Goal: Information Seeking & Learning: Learn about a topic

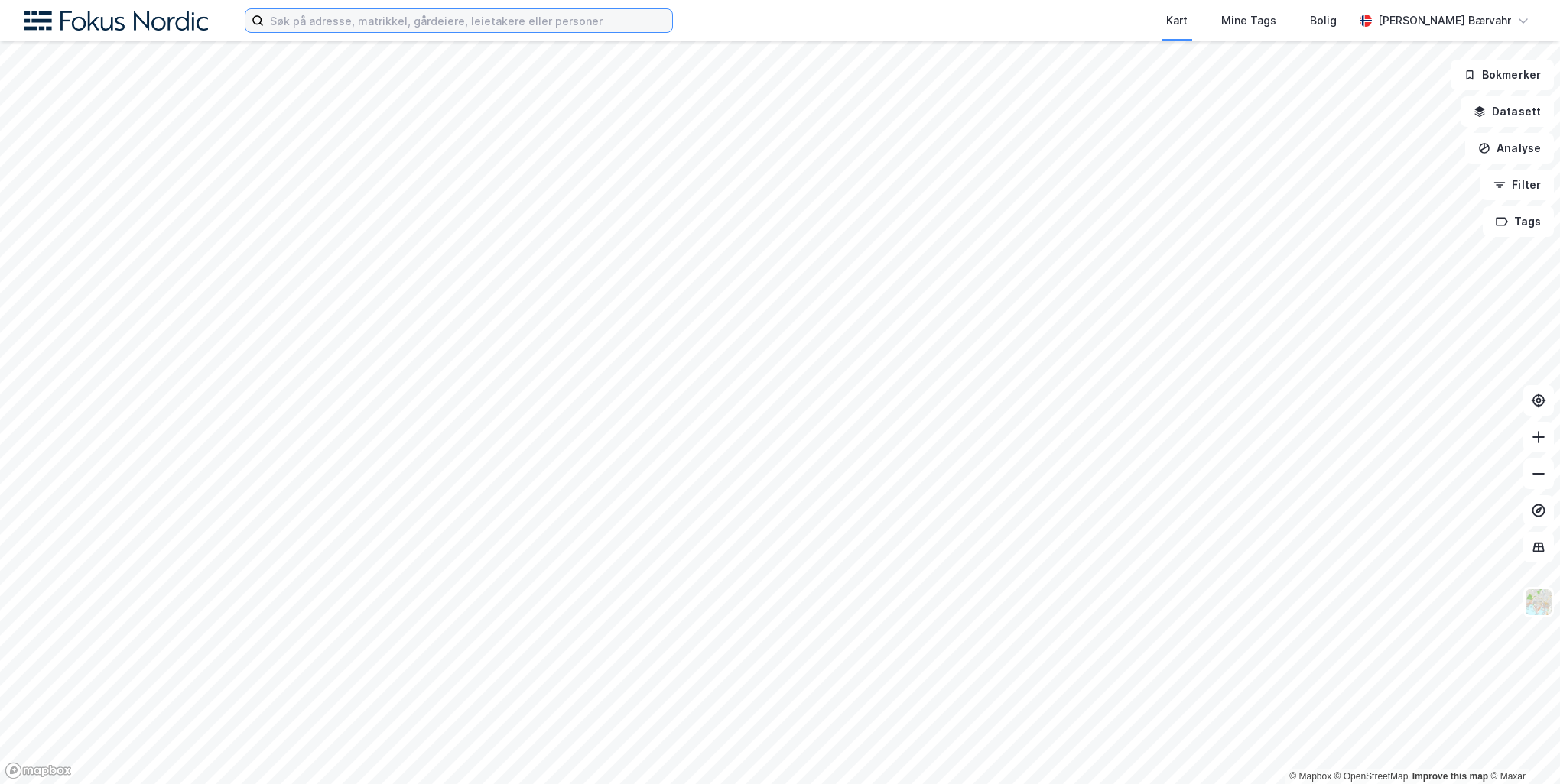
click at [489, 20] on input at bounding box center [468, 20] width 409 height 23
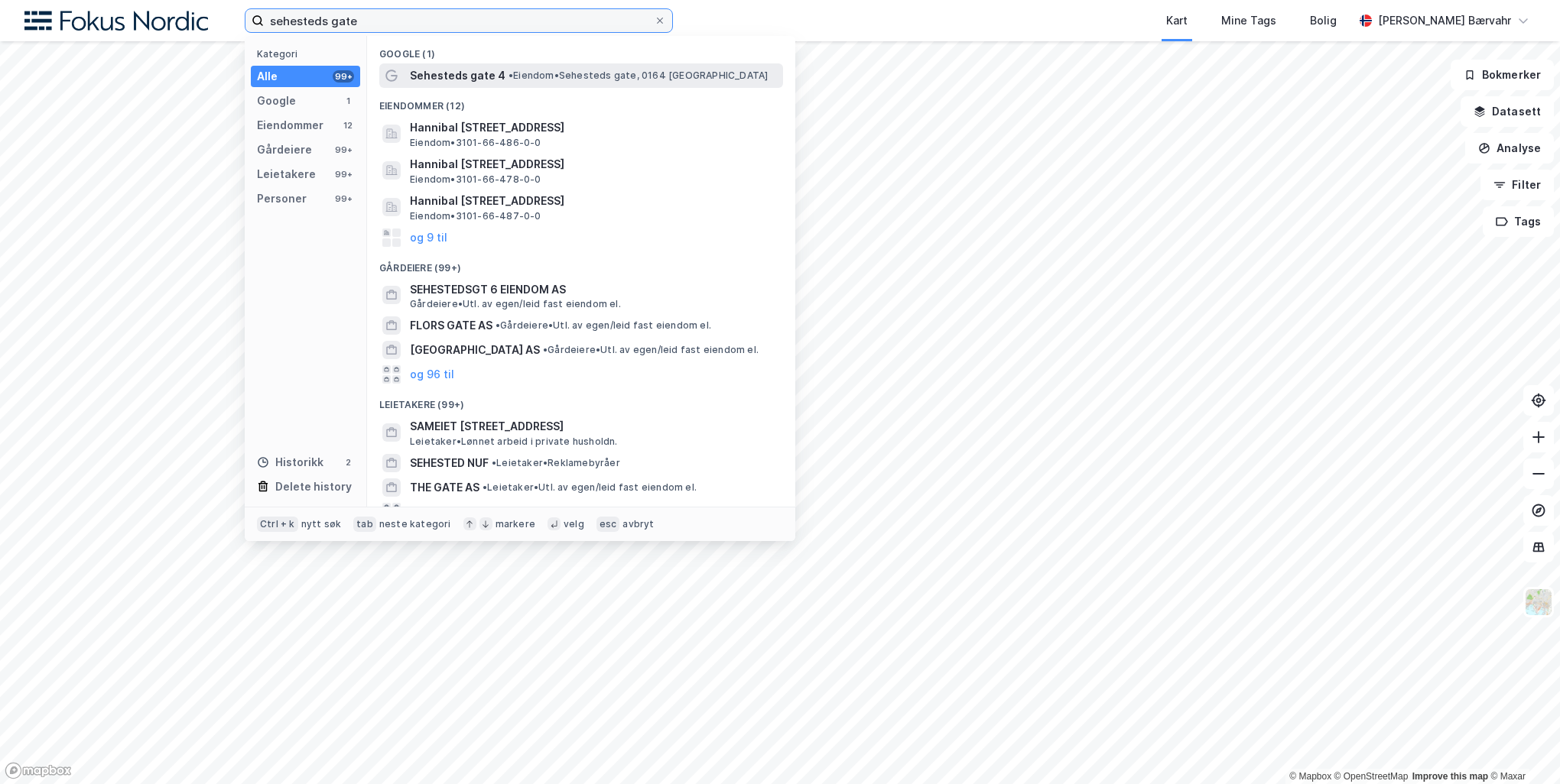
type input "sehesteds gate"
click at [449, 69] on span "Sehesteds gate 4" at bounding box center [457, 75] width 96 height 18
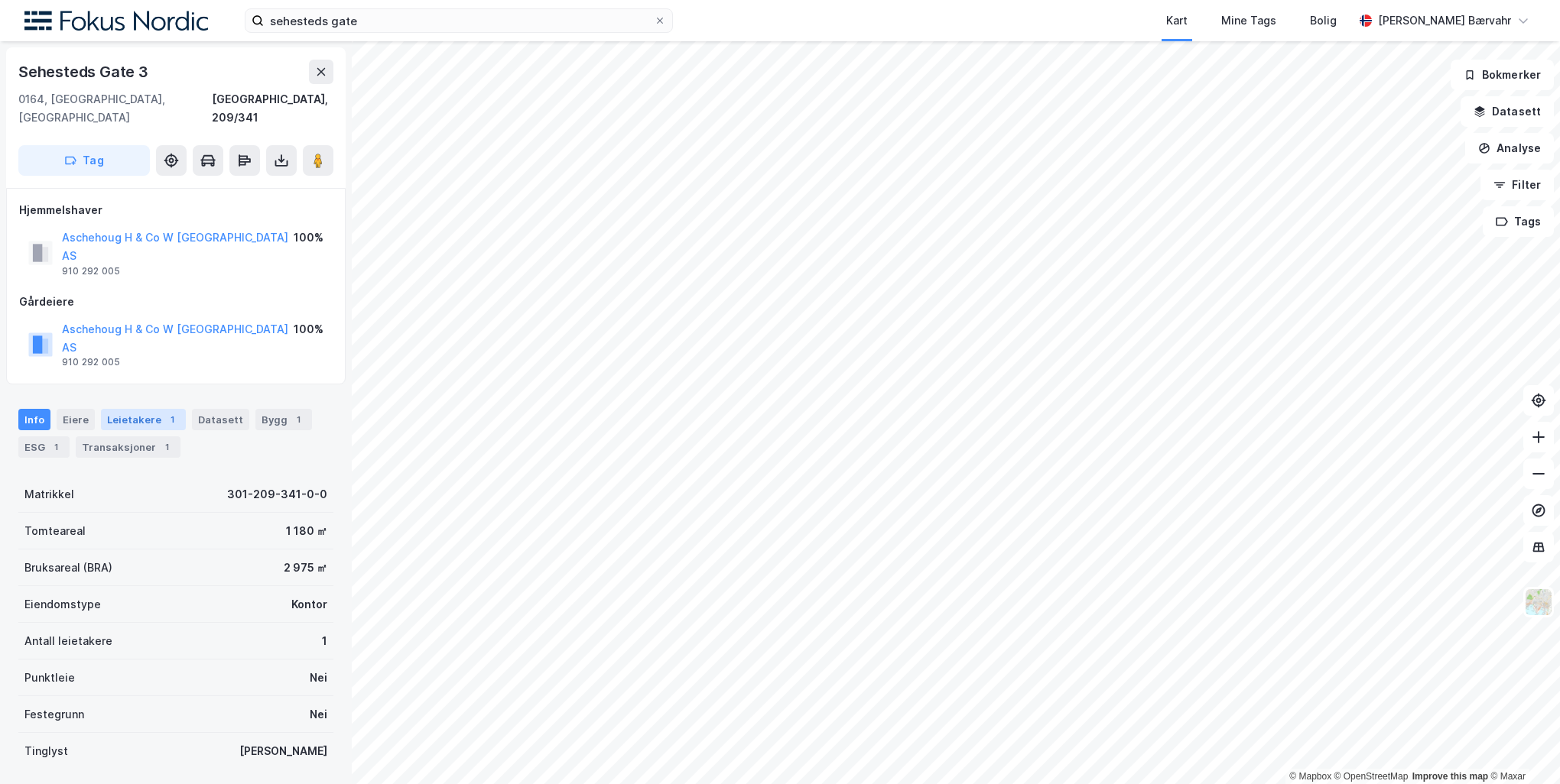
click at [147, 409] on div "Leietakere 1" at bounding box center [144, 420] width 85 height 21
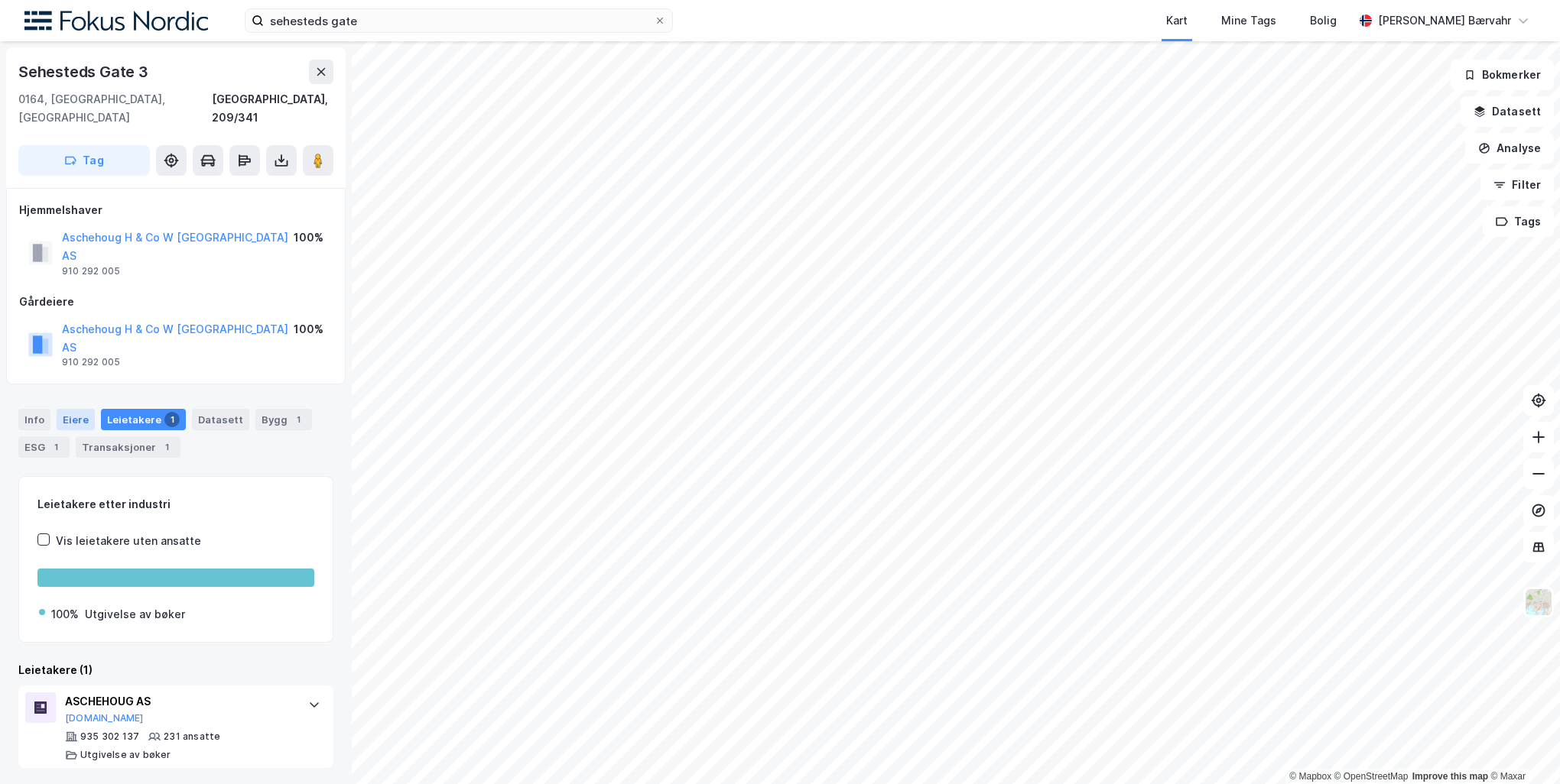
click at [89, 409] on div "Eiere" at bounding box center [75, 420] width 38 height 21
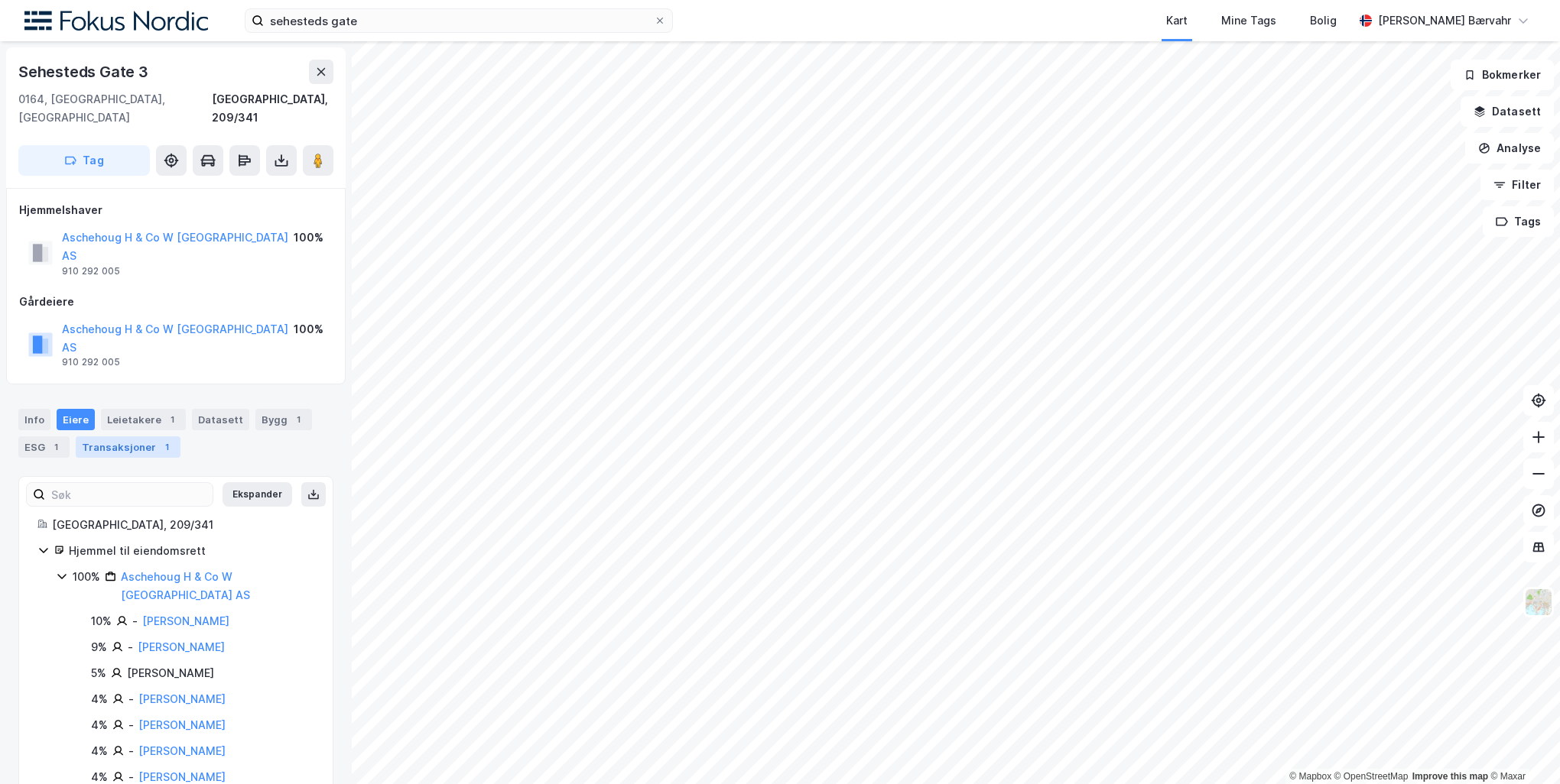
click at [114, 436] on div "Transaksjoner 1" at bounding box center [128, 447] width 105 height 21
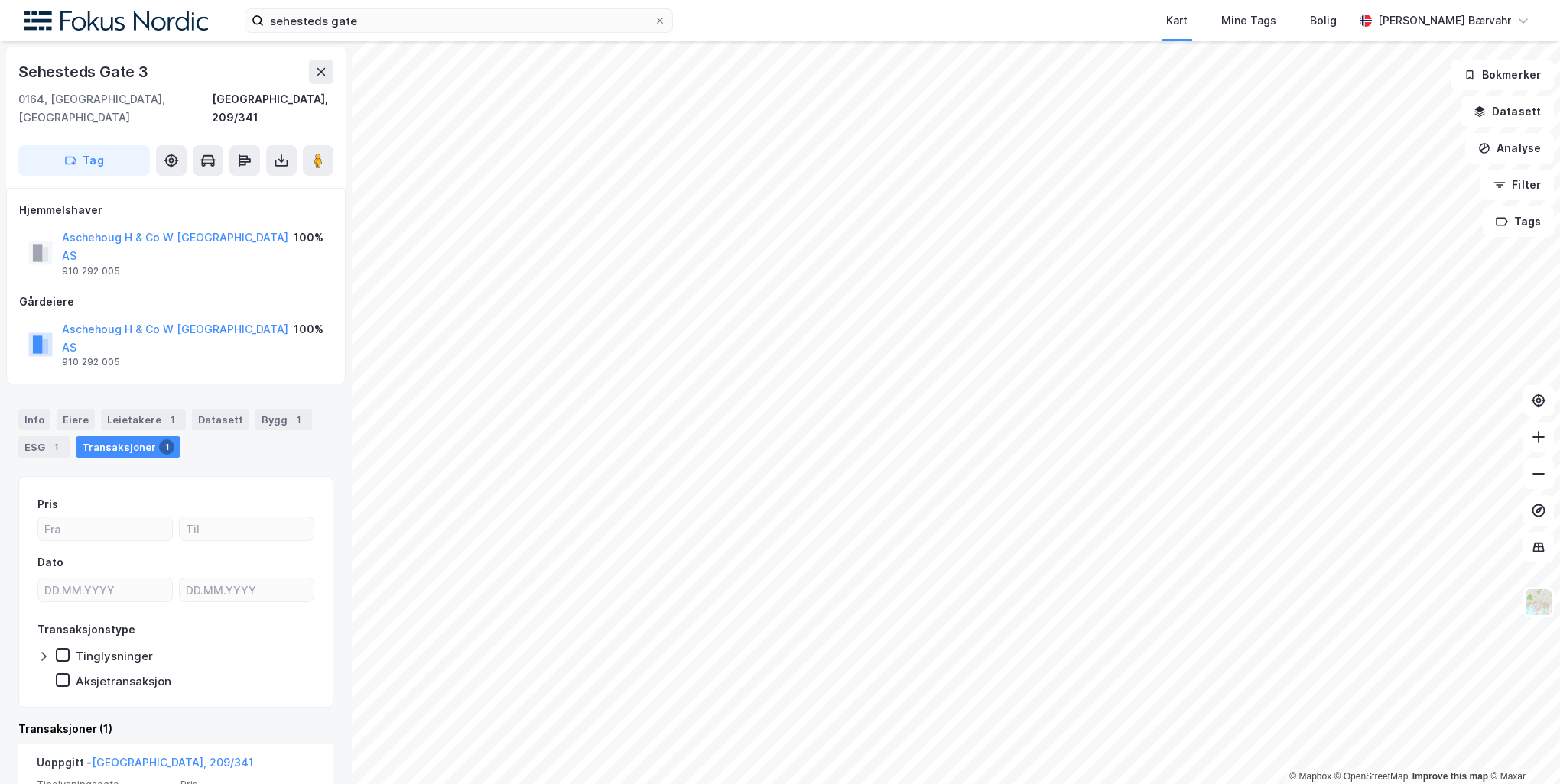
scroll to position [90, 0]
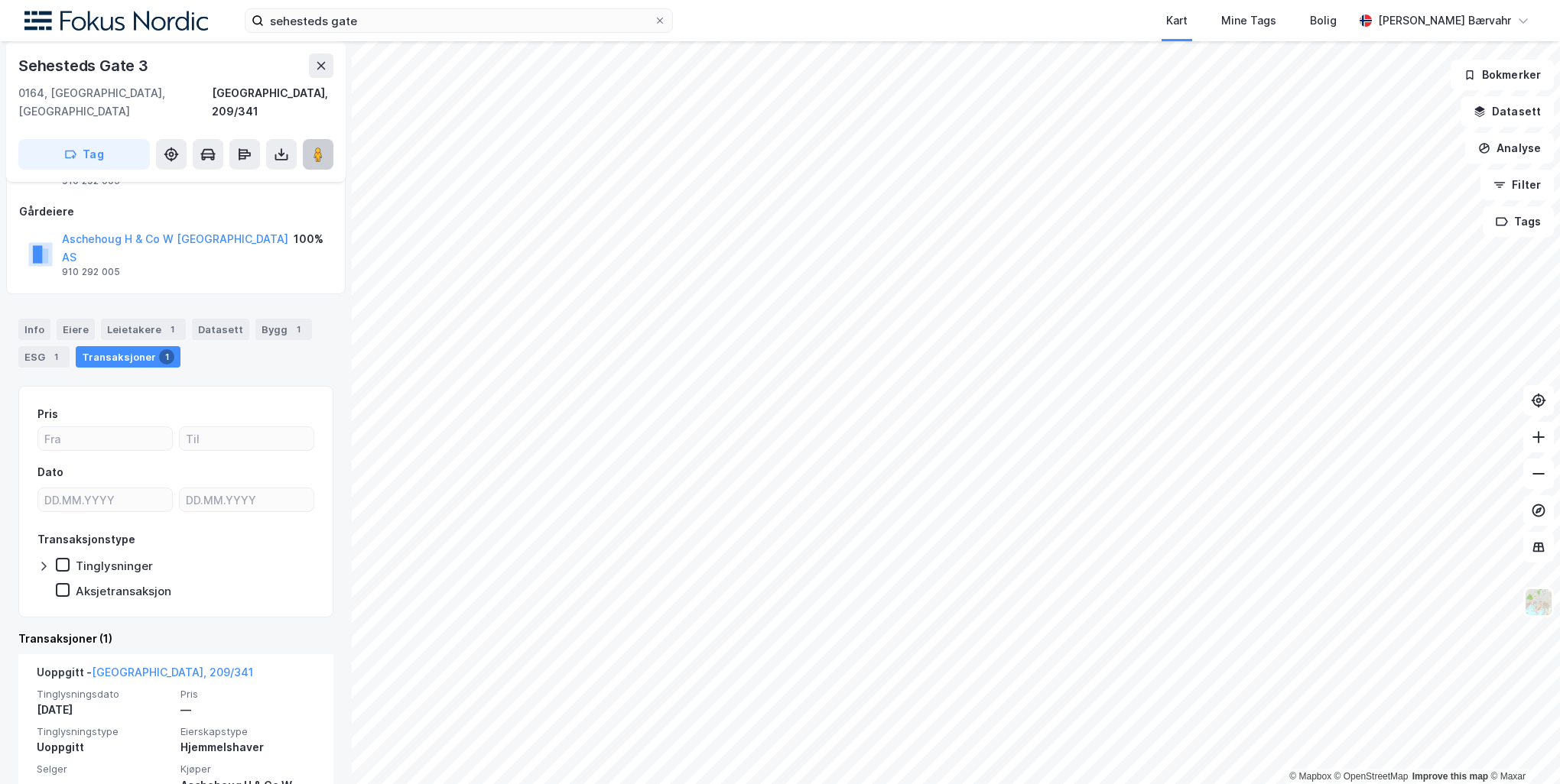
click at [306, 139] on button at bounding box center [318, 154] width 30 height 30
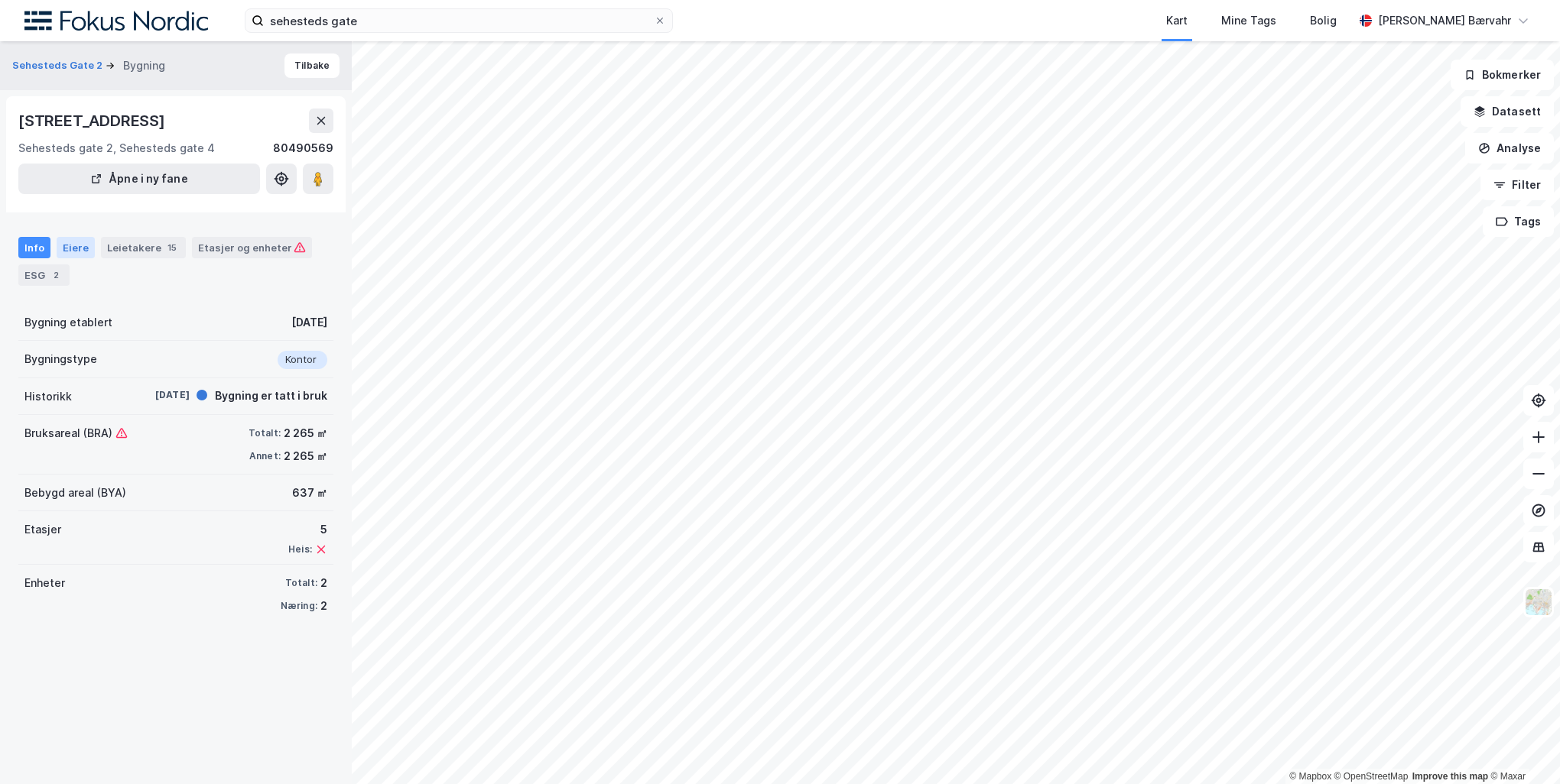
click at [79, 255] on div "Eiere" at bounding box center [75, 247] width 38 height 21
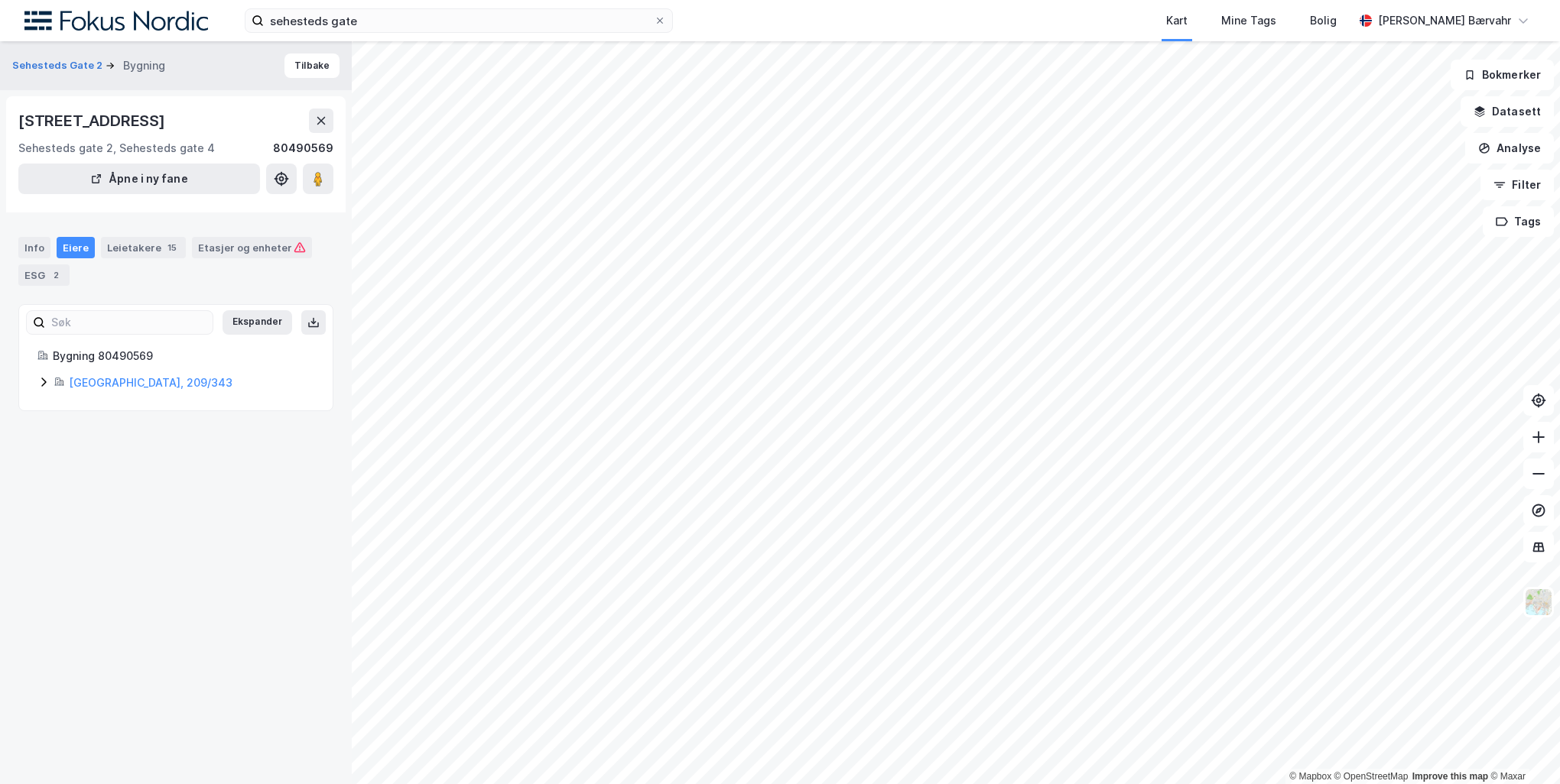
click at [45, 380] on icon at bounding box center [43, 381] width 12 height 12
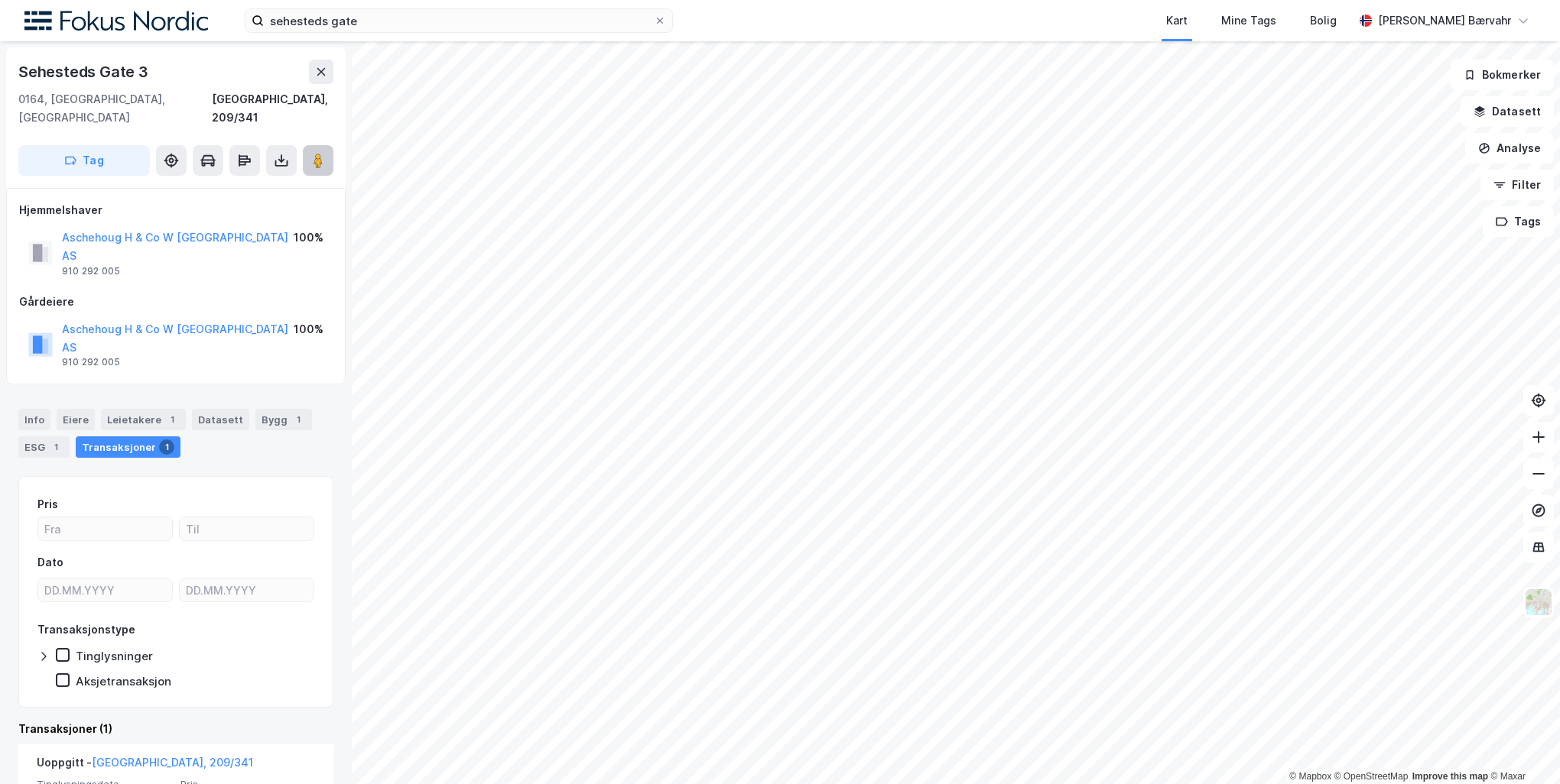
click at [311, 153] on icon at bounding box center [318, 160] width 16 height 16
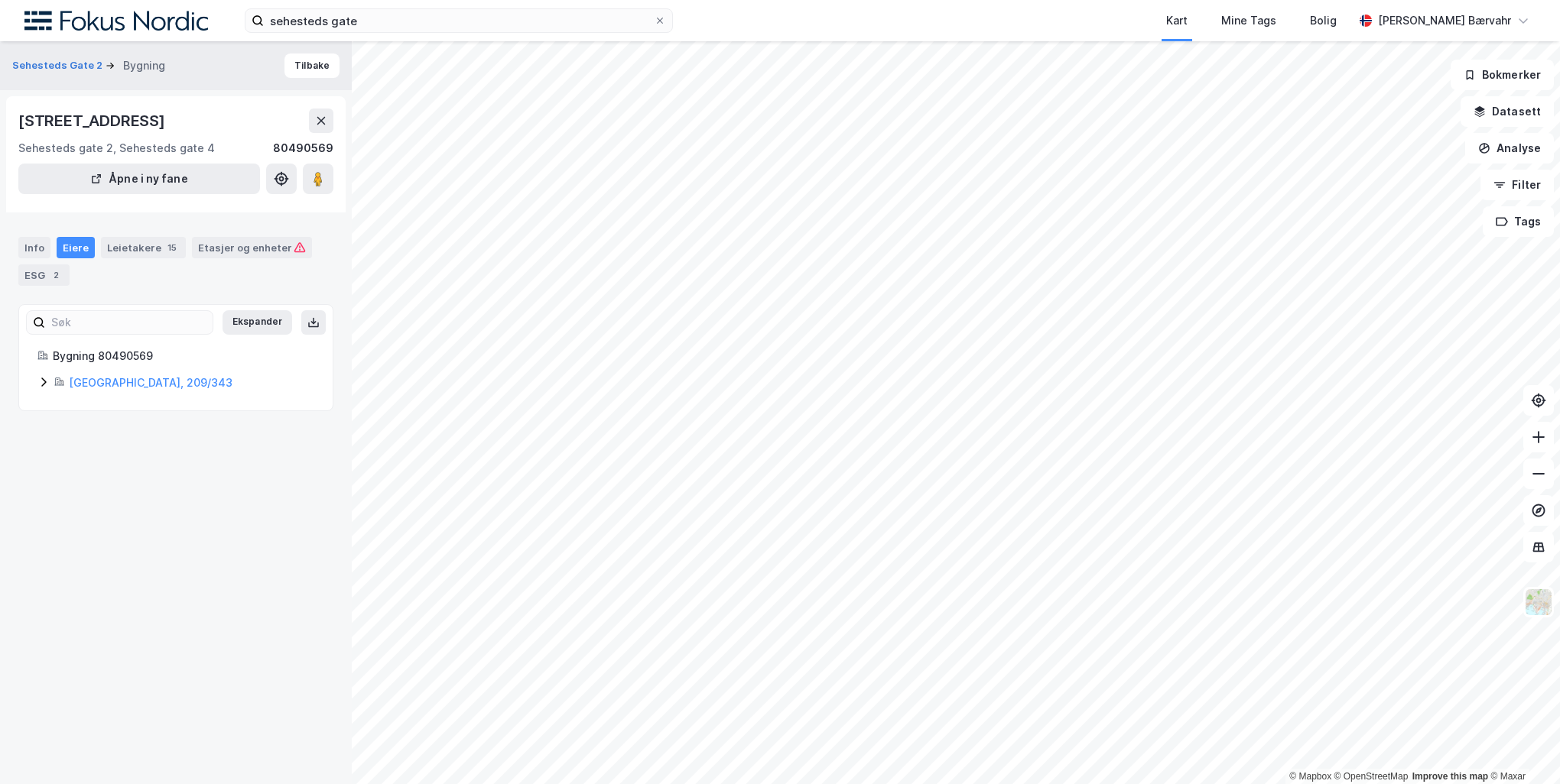
click at [46, 381] on icon at bounding box center [43, 381] width 12 height 12
